Goal: Navigation & Orientation: Go to known website

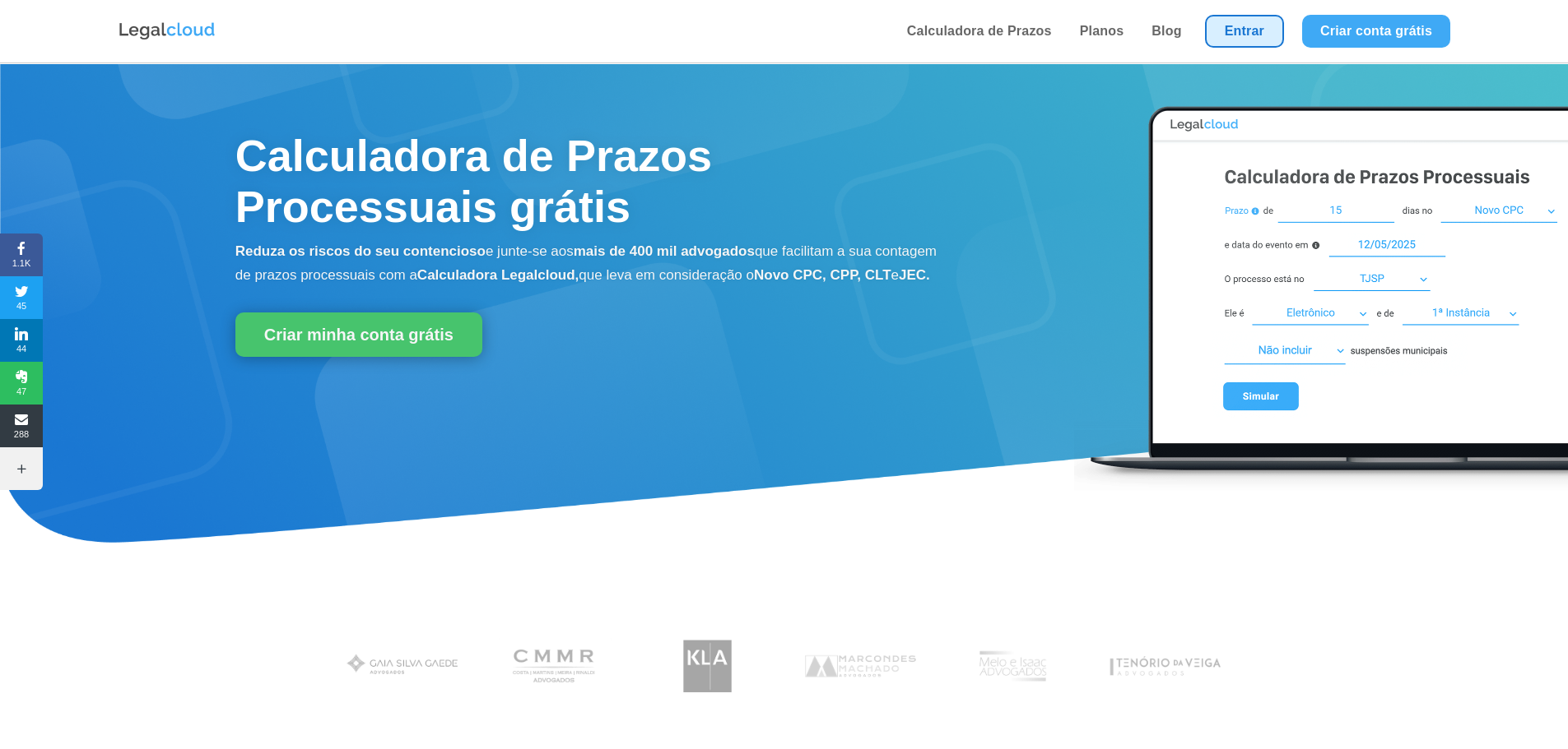
click at [1233, 35] on link "Entrar" at bounding box center [1244, 31] width 79 height 33
click at [1232, 21] on link "Entrar" at bounding box center [1244, 31] width 79 height 33
click at [1235, 29] on link "Entrar" at bounding box center [1244, 31] width 79 height 33
